Goal: Task Accomplishment & Management: Manage account settings

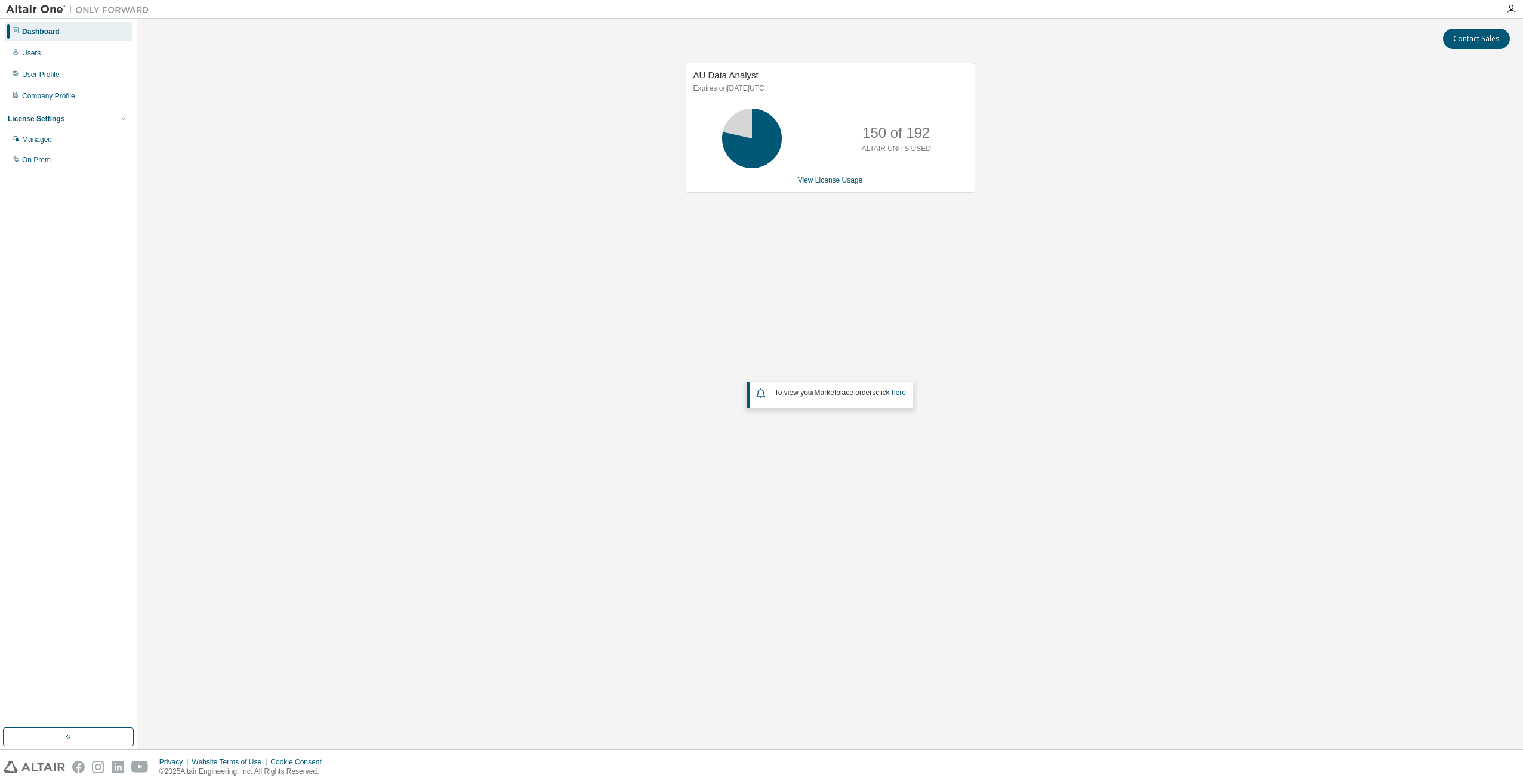
click at [904, 135] on p "150 of 192" at bounding box center [896, 133] width 67 height 21
click at [827, 180] on link "View License Usage" at bounding box center [830, 180] width 65 height 8
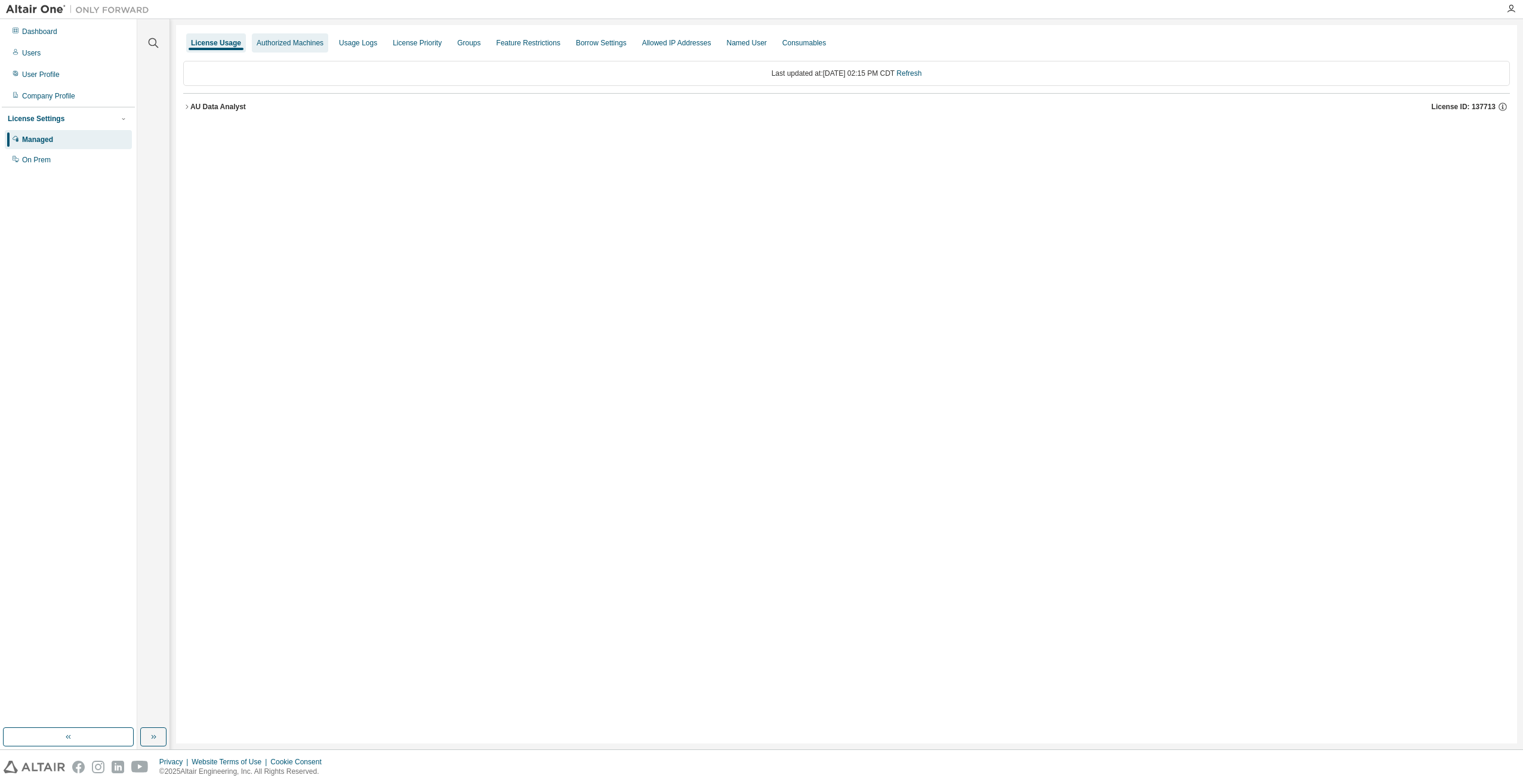
click at [281, 44] on div "Authorized Machines" at bounding box center [290, 42] width 67 height 10
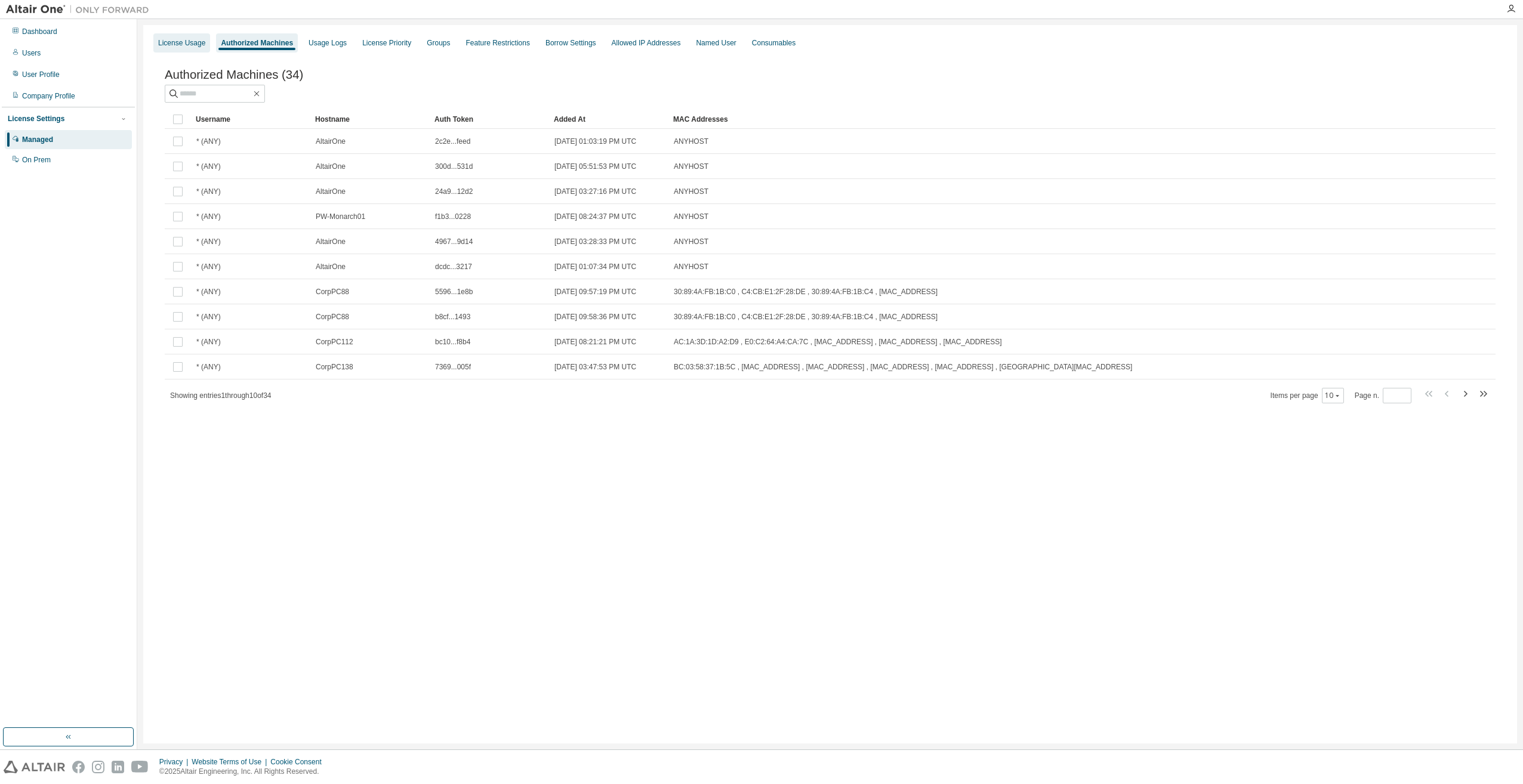
click at [189, 46] on div "License Usage" at bounding box center [181, 42] width 47 height 10
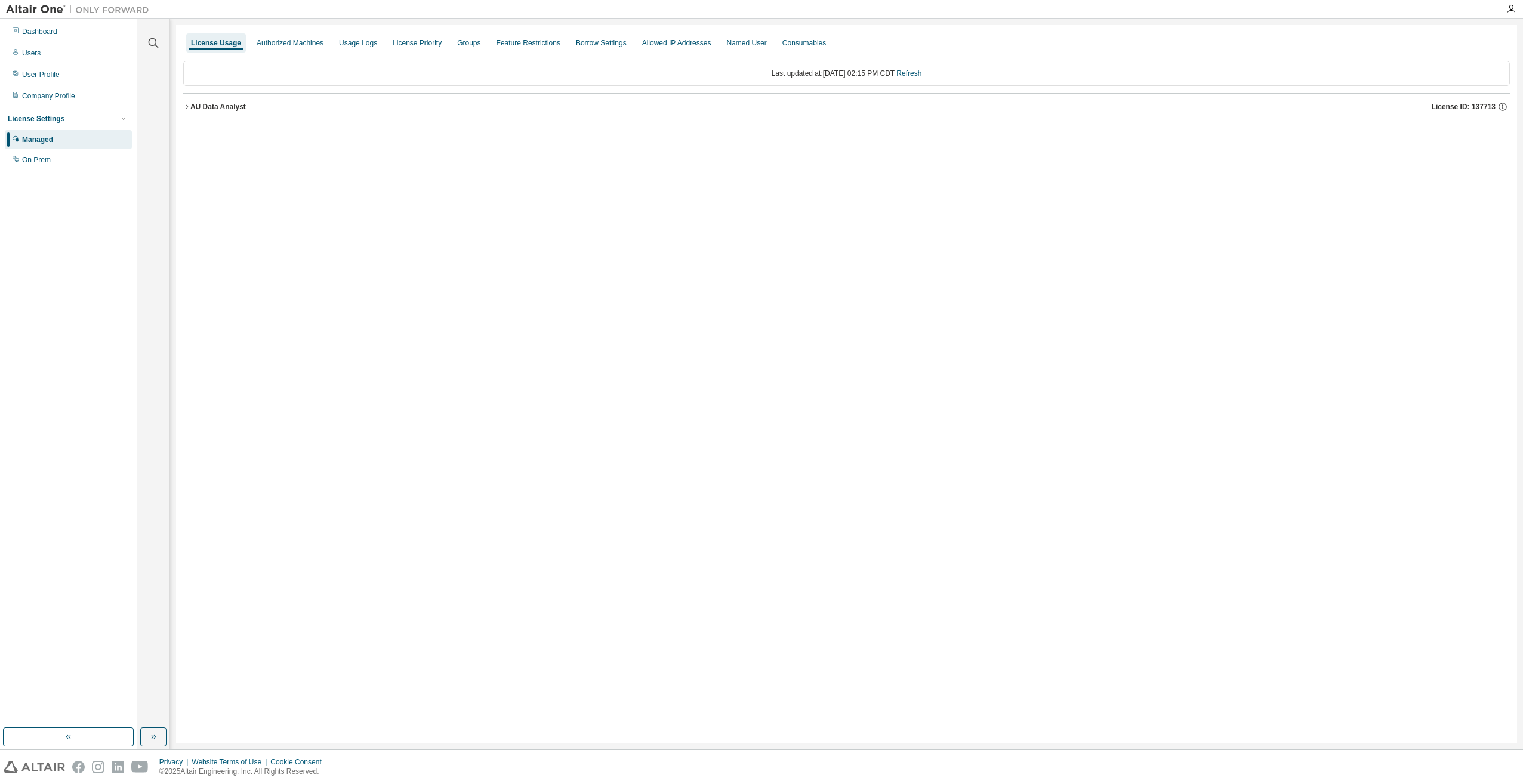
click at [185, 104] on icon "button" at bounding box center [186, 107] width 7 height 7
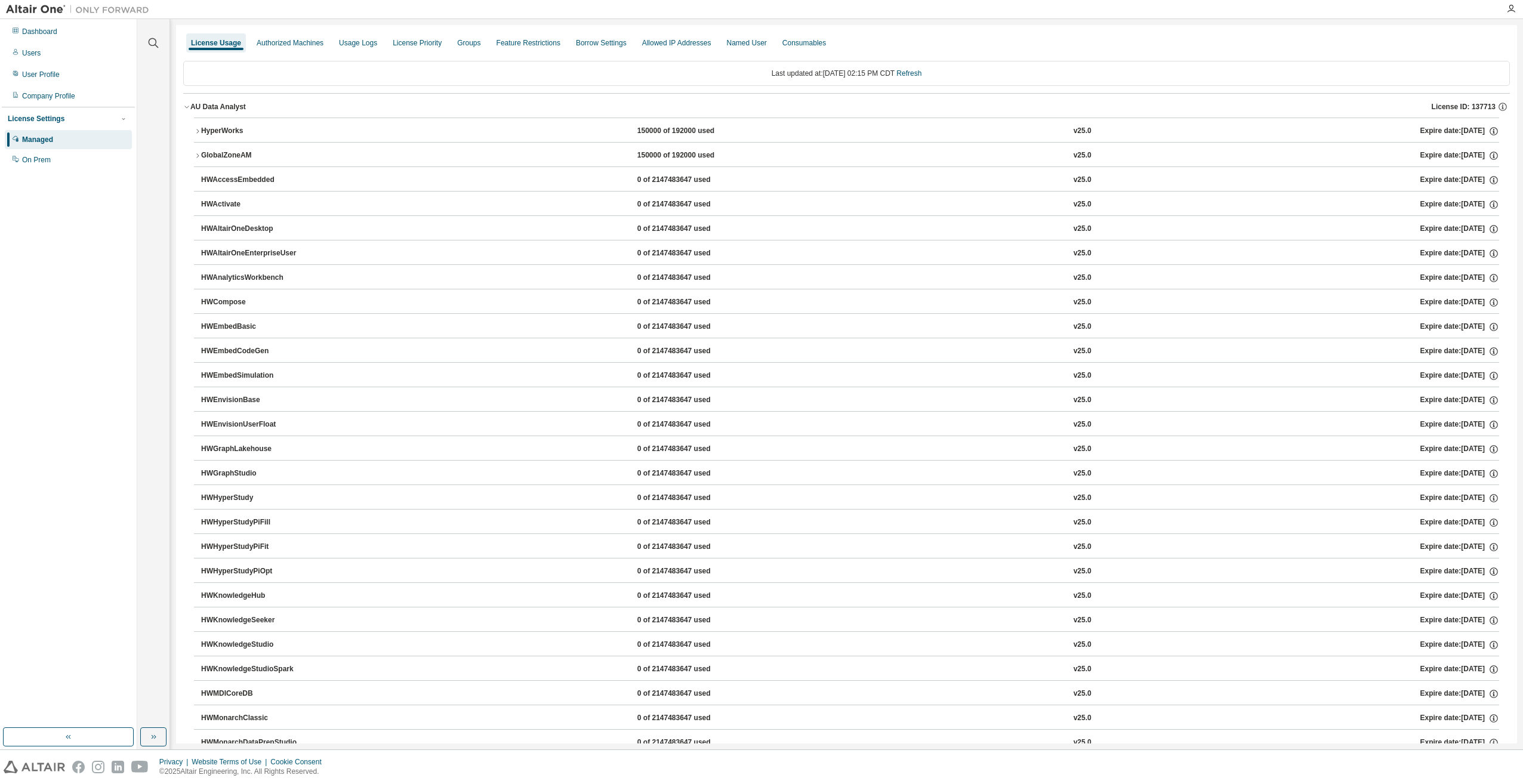
click at [188, 105] on icon "button" at bounding box center [186, 107] width 7 height 7
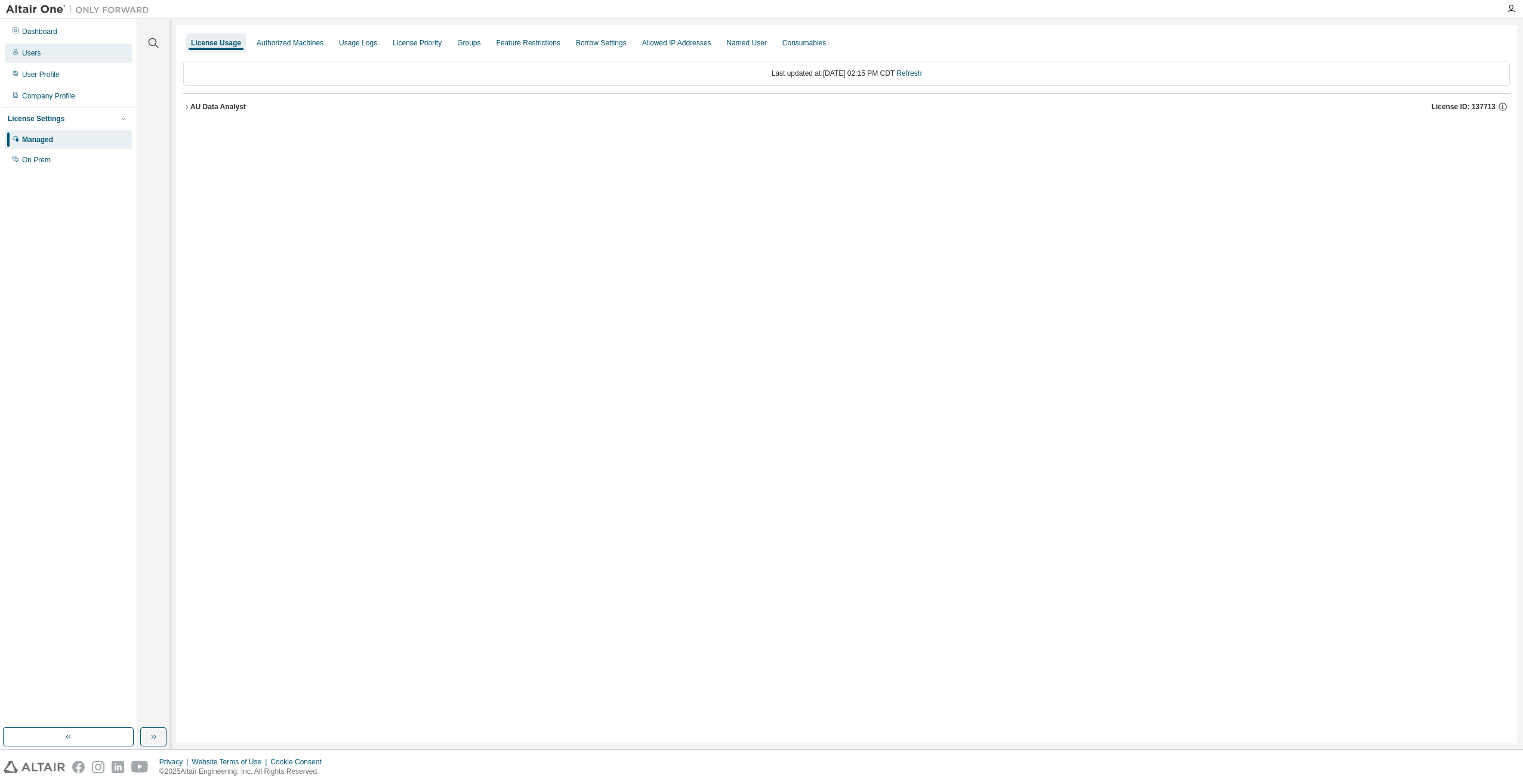
click at [38, 51] on div "Users" at bounding box center [31, 53] width 19 height 10
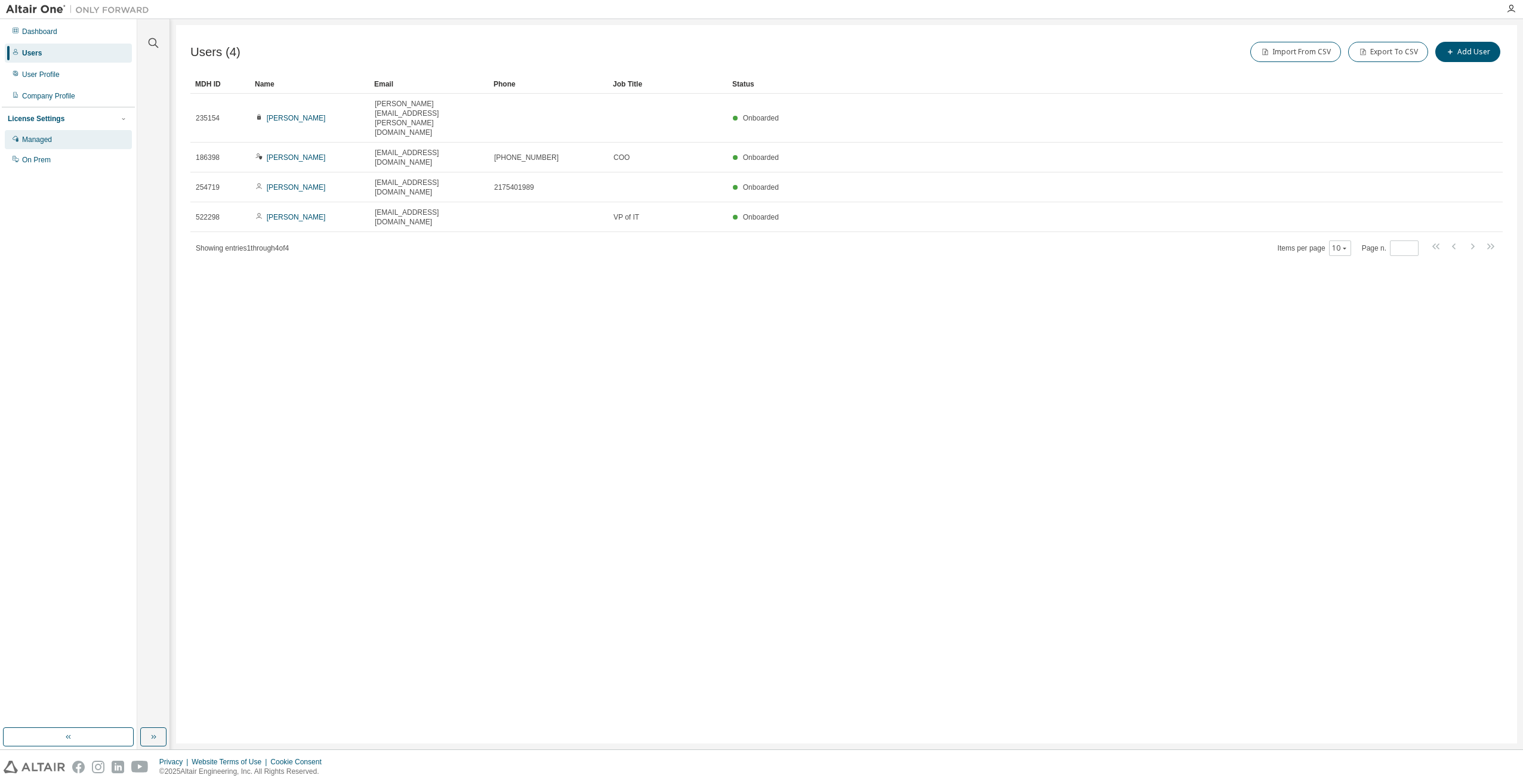
click at [39, 141] on div "Managed" at bounding box center [37, 139] width 30 height 10
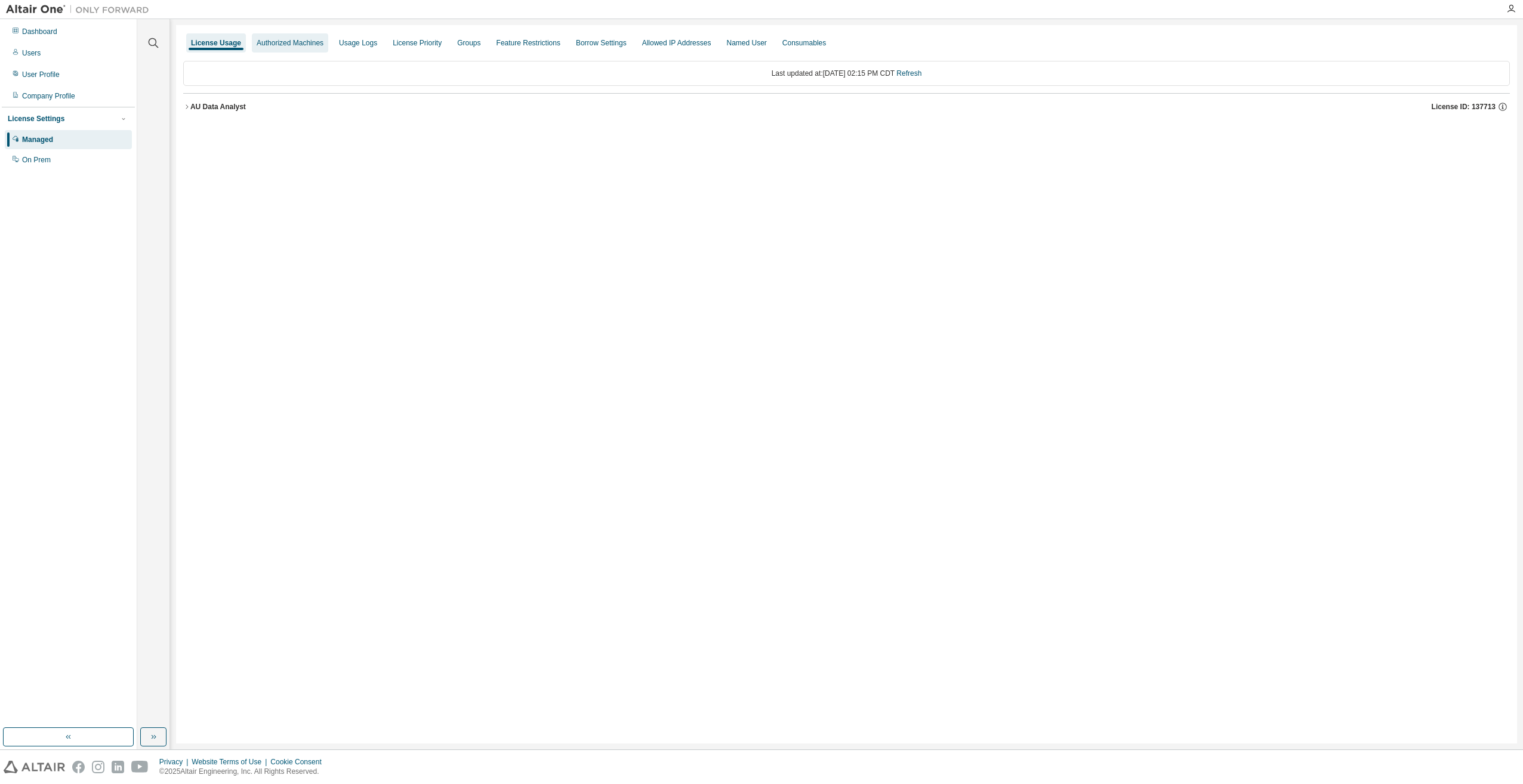
click at [281, 45] on div "Authorized Machines" at bounding box center [290, 42] width 67 height 10
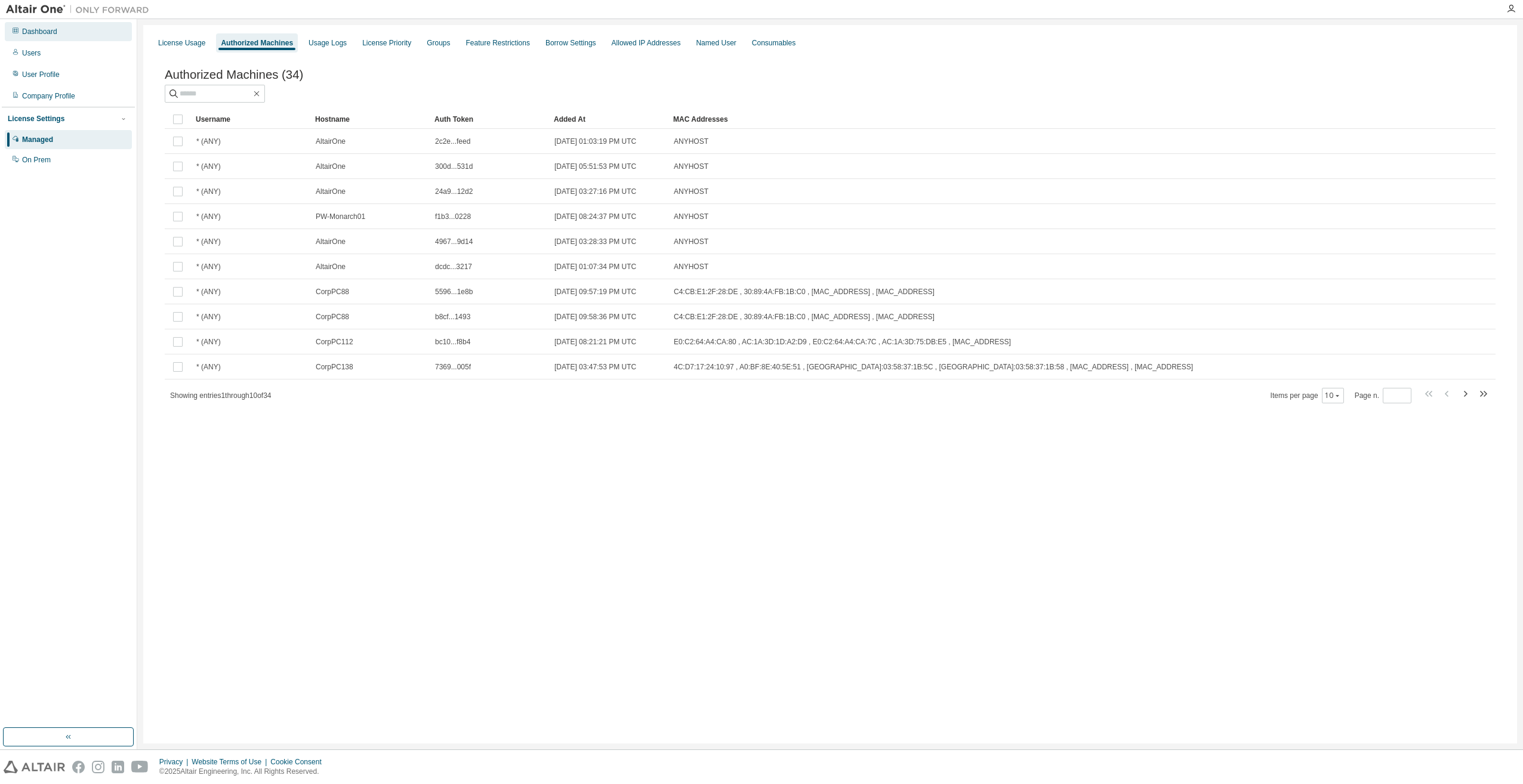
click at [44, 31] on div "Dashboard" at bounding box center [39, 31] width 35 height 10
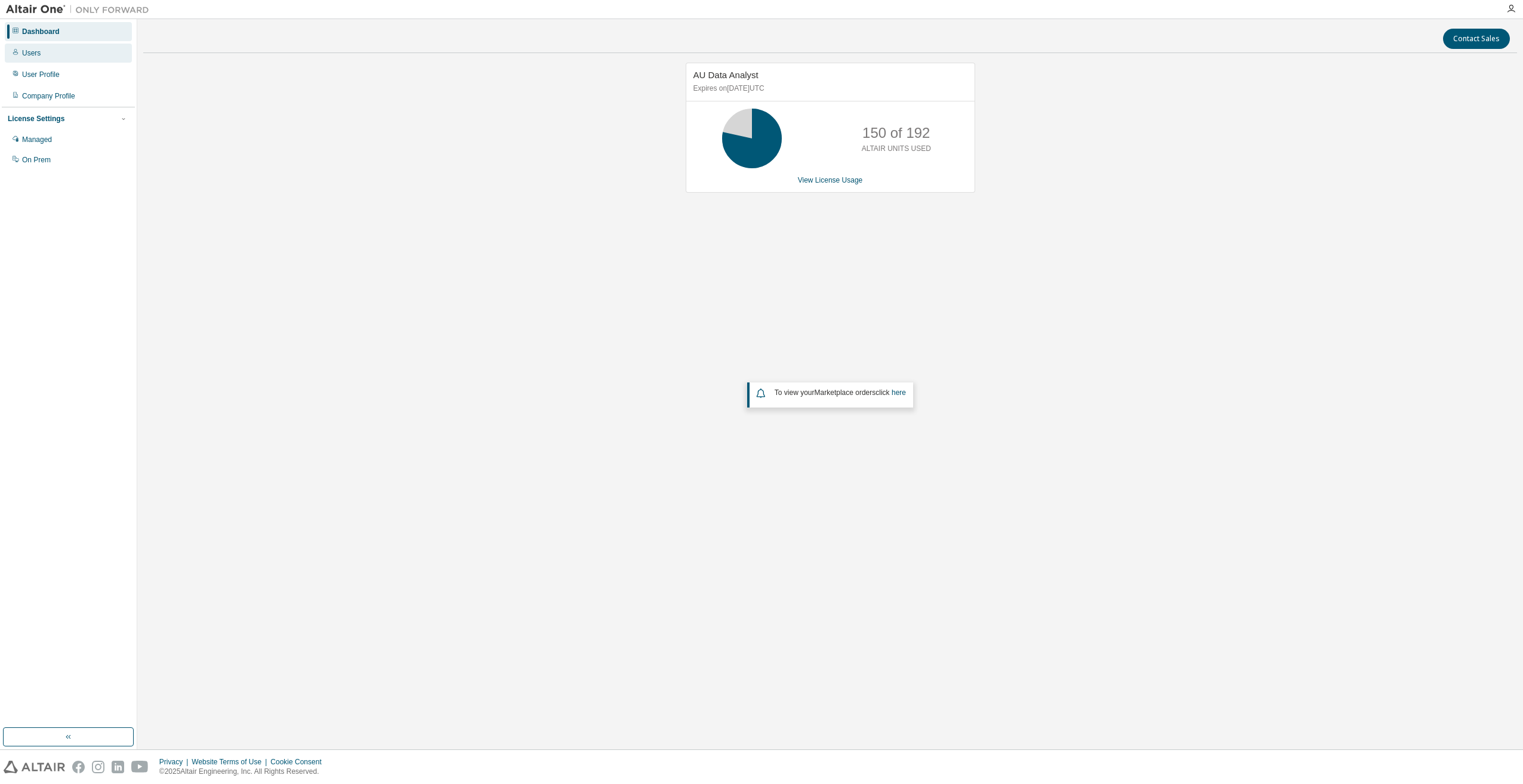
click at [29, 50] on div "Users" at bounding box center [31, 53] width 19 height 10
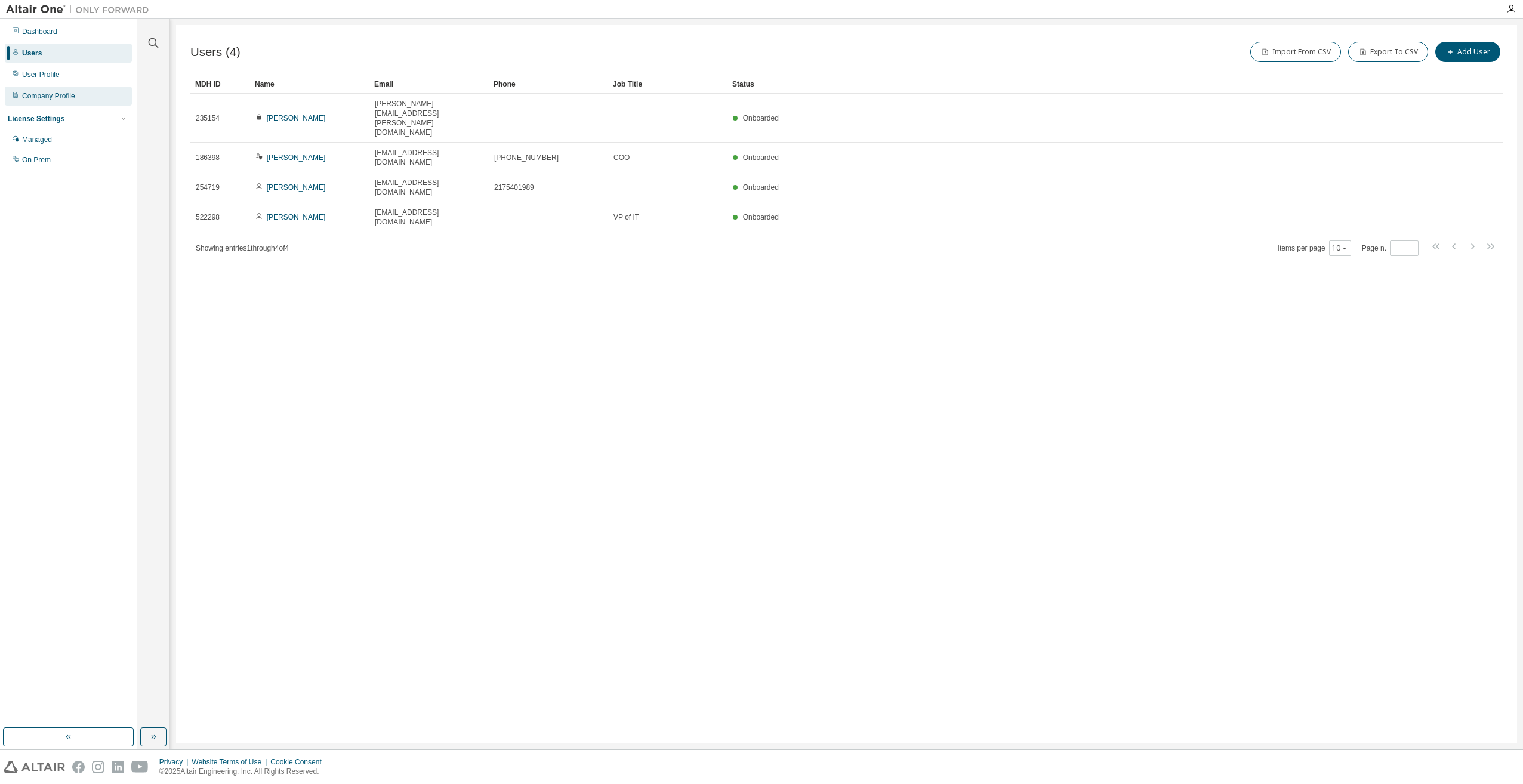
click at [51, 96] on div "Company Profile" at bounding box center [48, 96] width 53 height 10
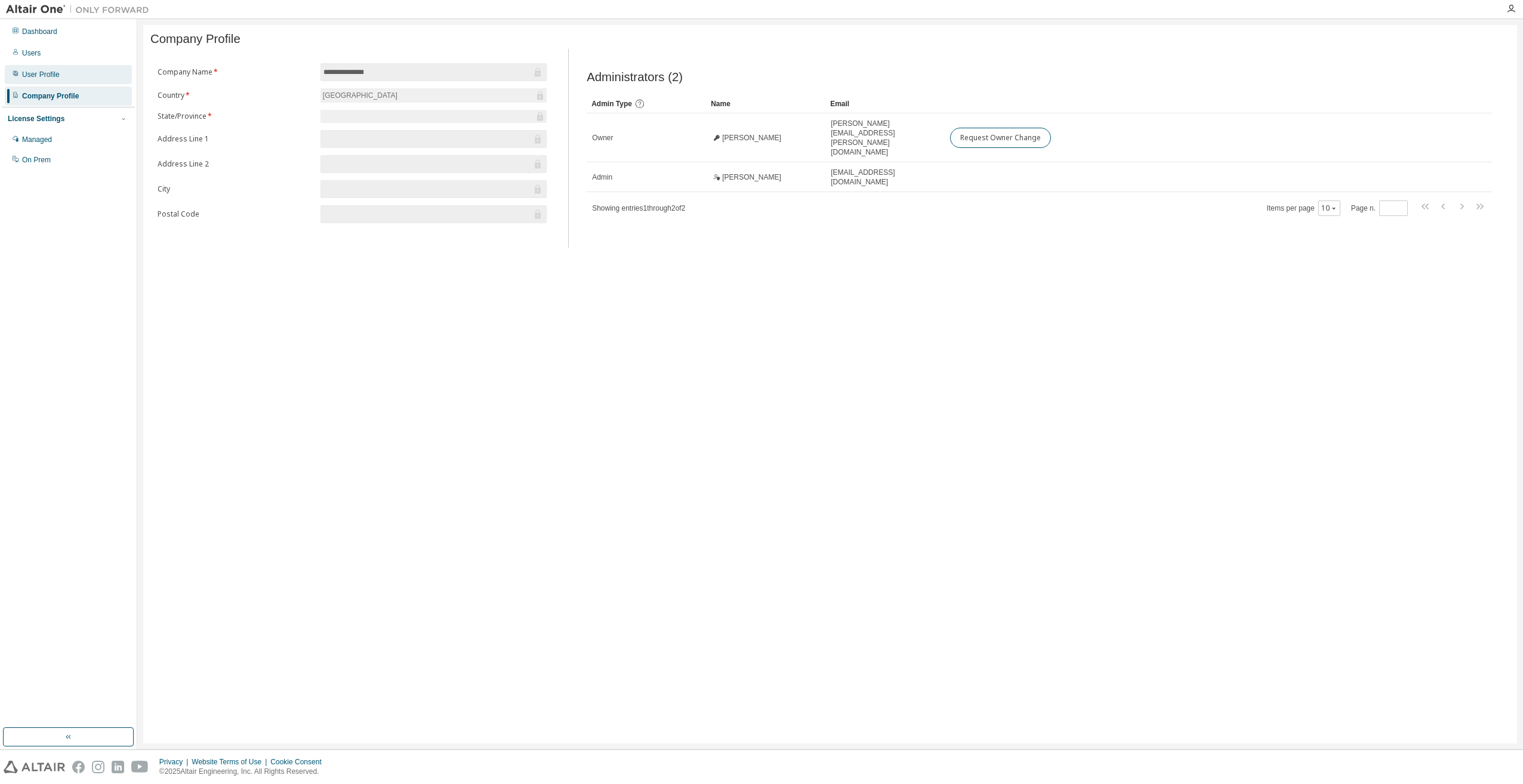
click at [45, 71] on div "User Profile" at bounding box center [40, 74] width 38 height 10
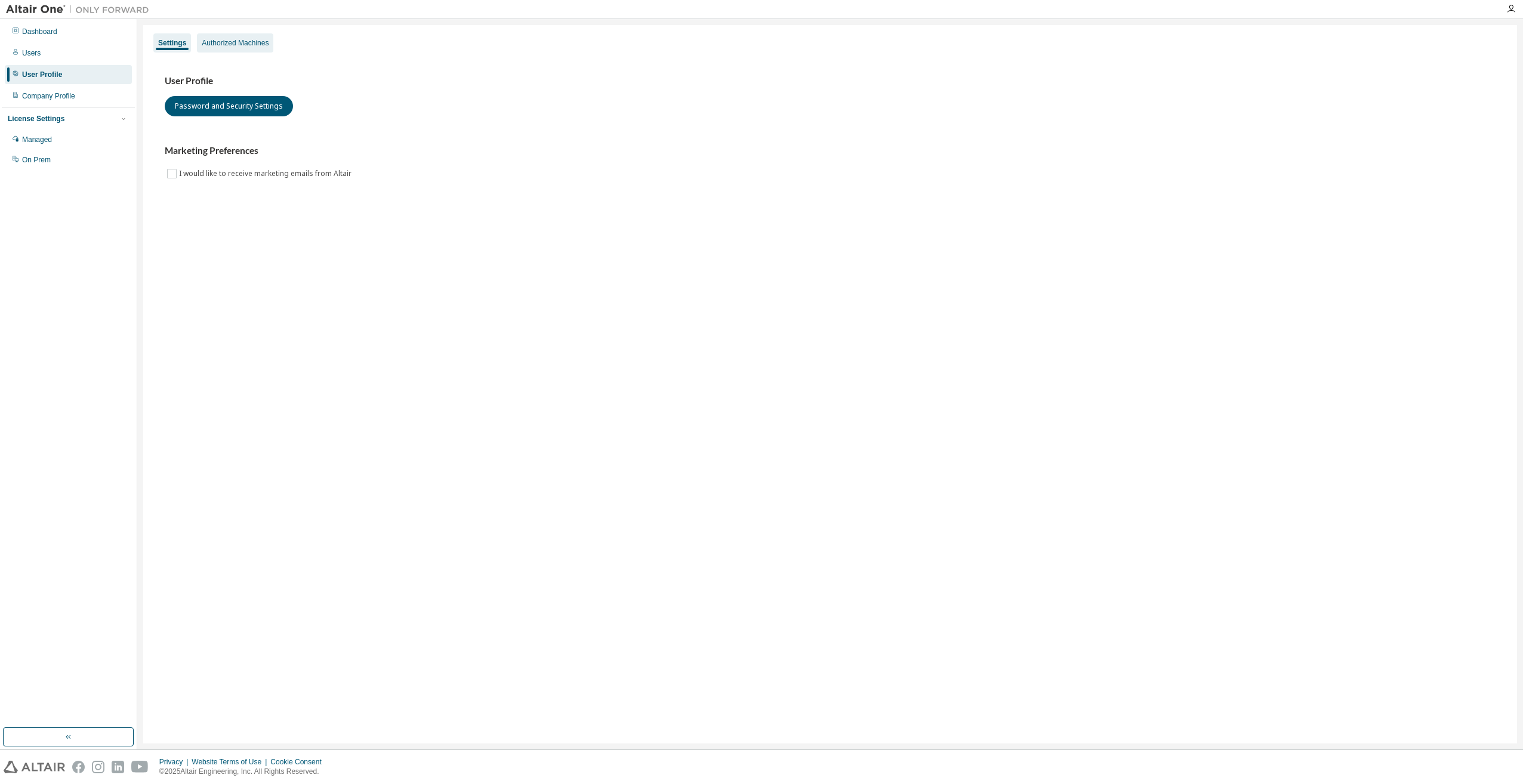
click at [216, 42] on div "Authorized Machines" at bounding box center [235, 42] width 67 height 10
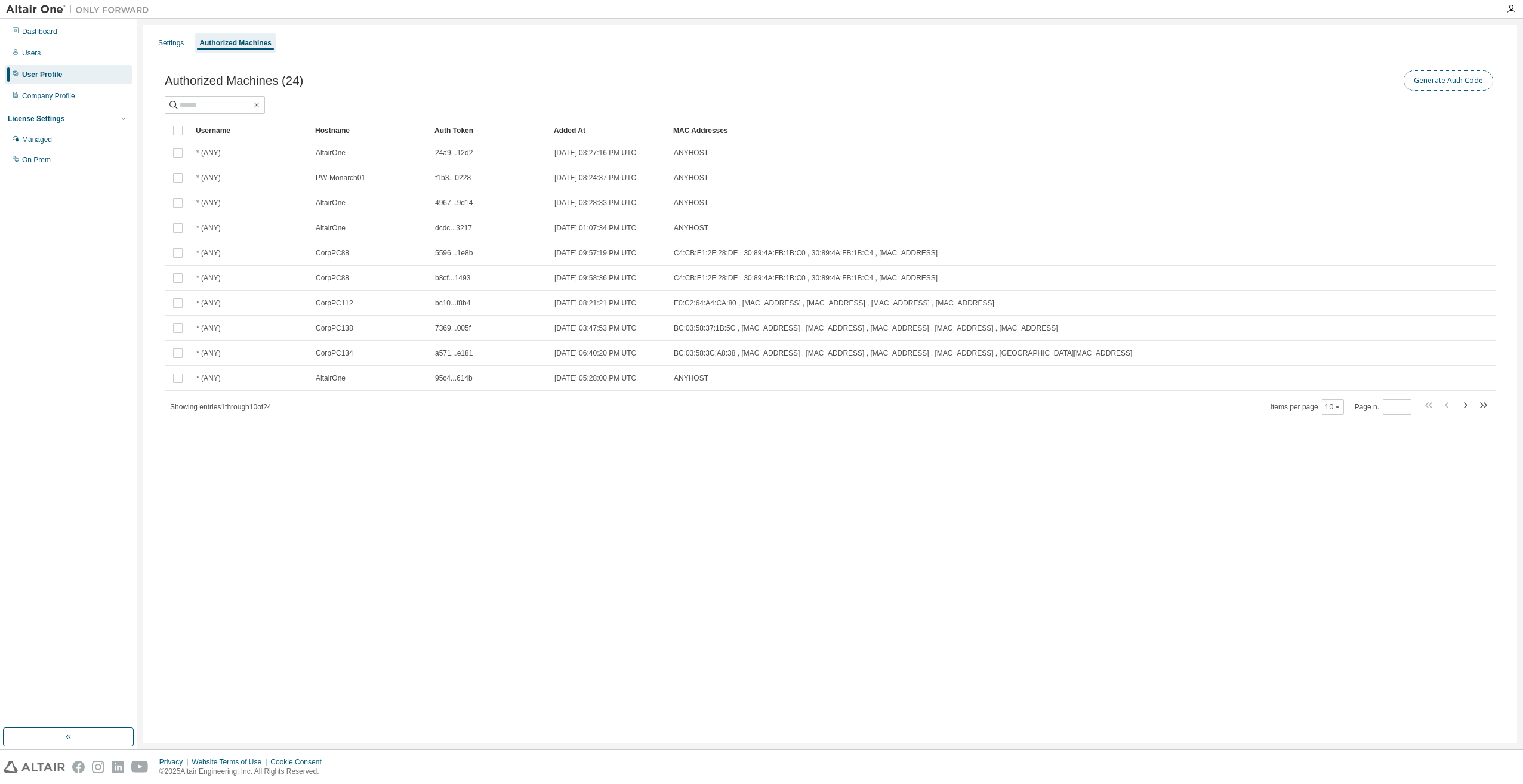
click at [1451, 81] on button "Generate Auth Code" at bounding box center [1448, 81] width 89 height 21
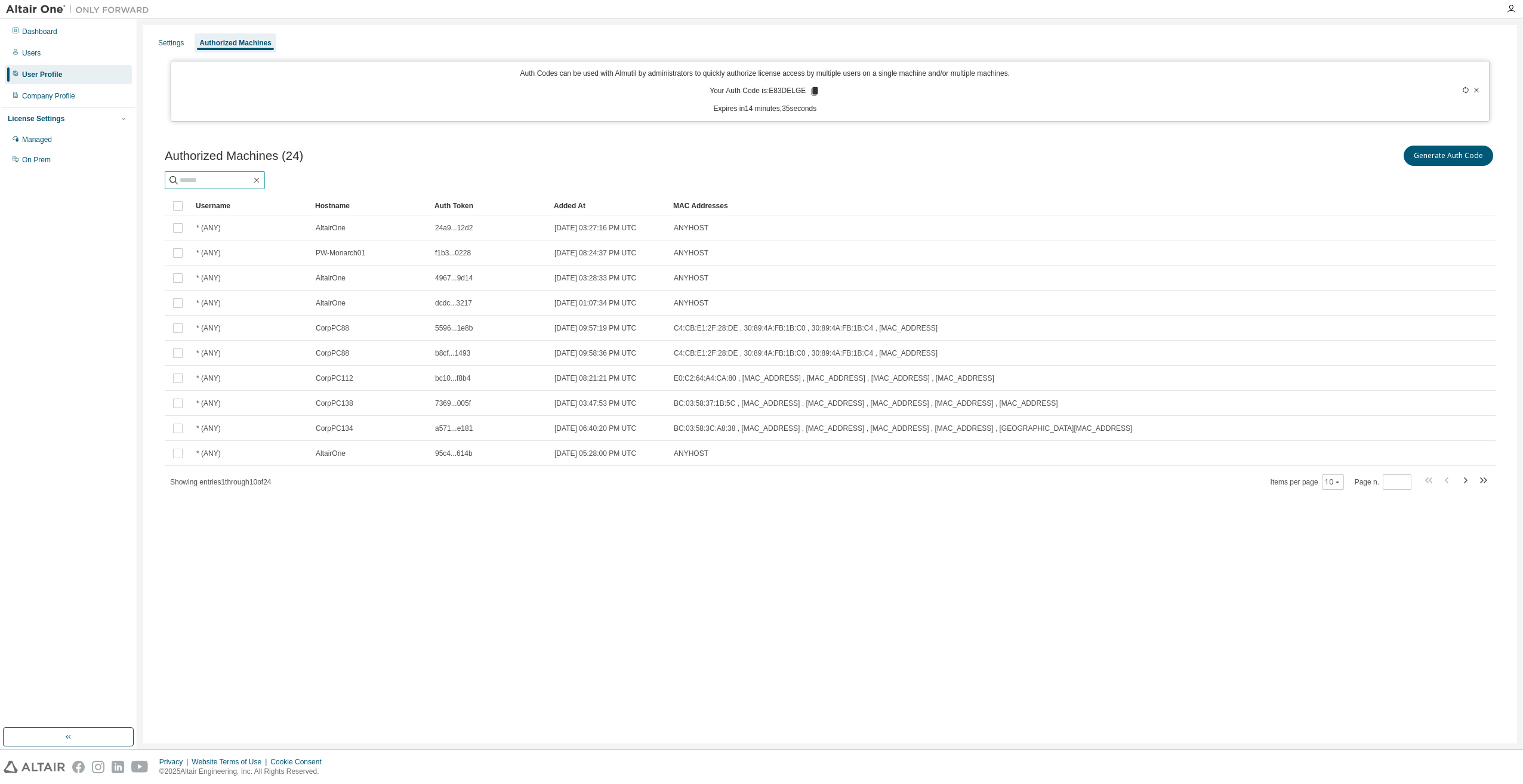
click at [216, 184] on input "text" at bounding box center [216, 180] width 72 height 12
type input "***"
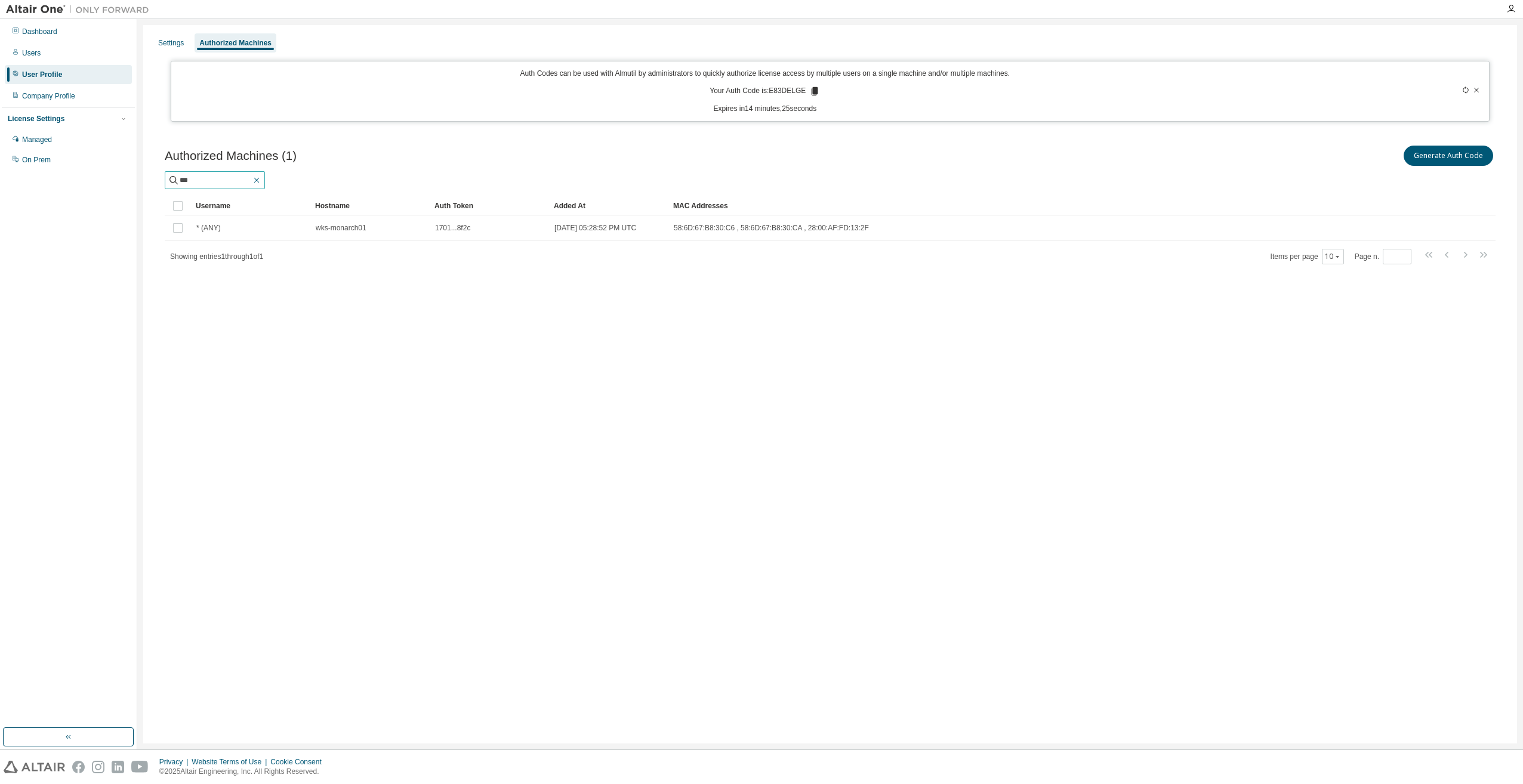
click at [261, 177] on icon "button" at bounding box center [256, 180] width 10 height 10
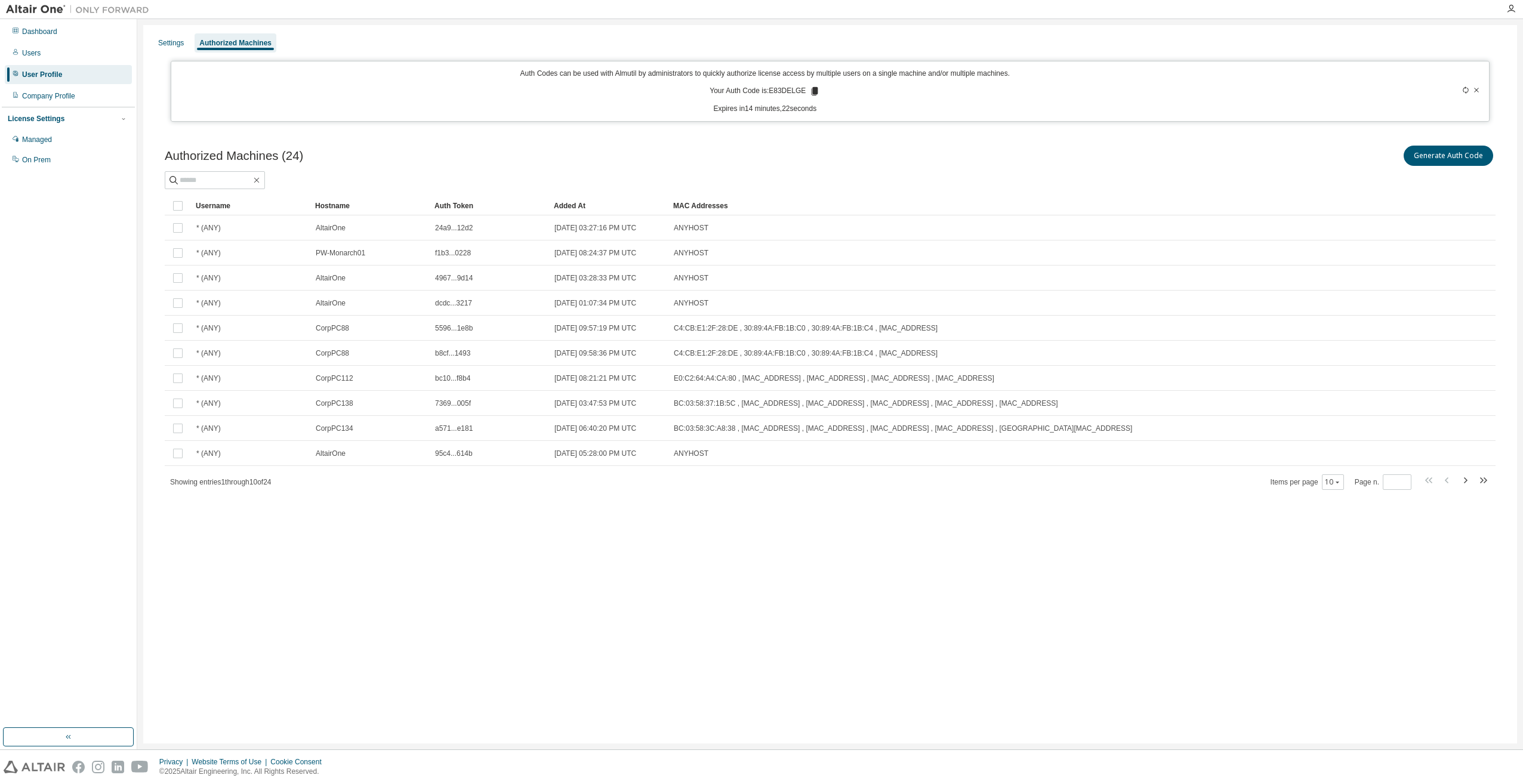
click at [575, 202] on div "Added At" at bounding box center [608, 206] width 110 height 19
